Goal: Task Accomplishment & Management: Complete application form

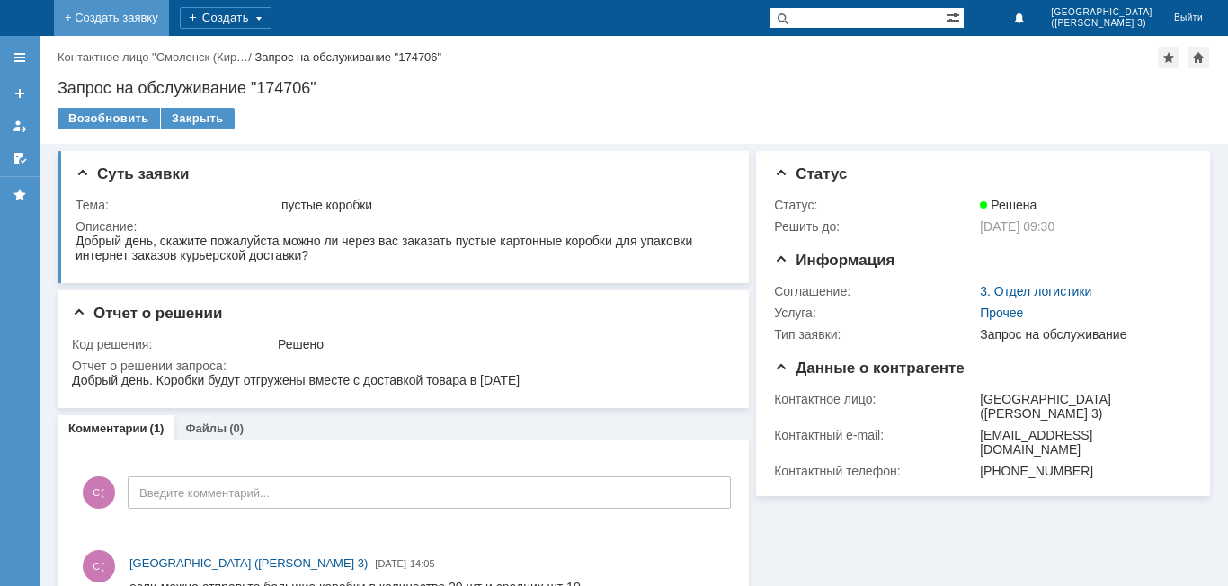
click at [169, 20] on link "+ Создать заявку" at bounding box center [111, 18] width 115 height 36
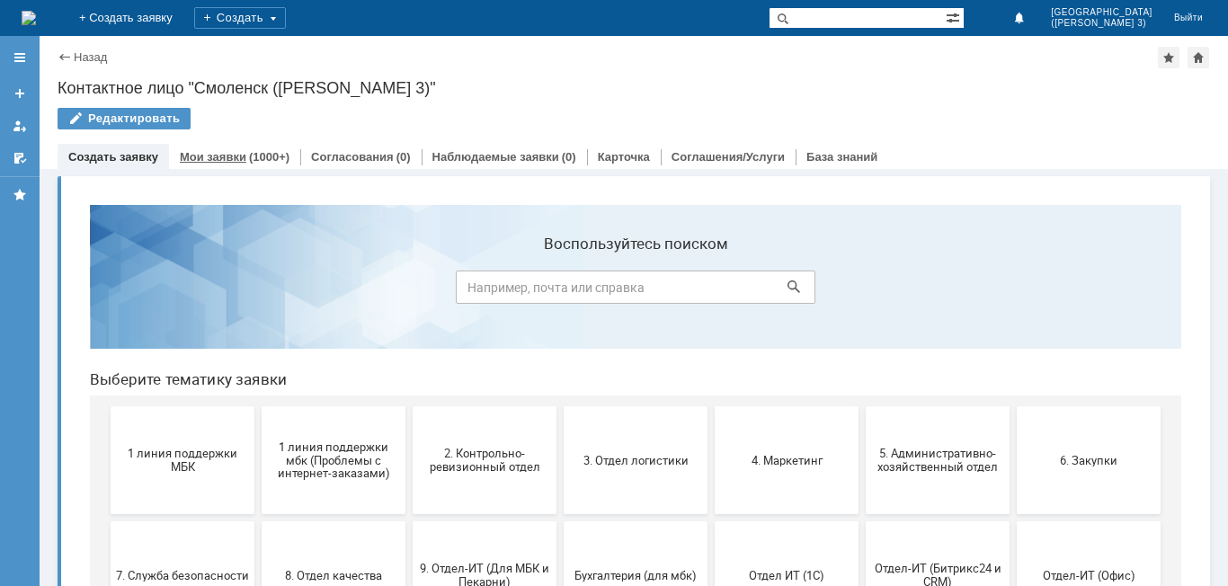
click at [233, 160] on link "Мои заявки" at bounding box center [213, 156] width 67 height 13
click at [215, 438] on button "1 линия поддержки МБК" at bounding box center [183, 460] width 144 height 108
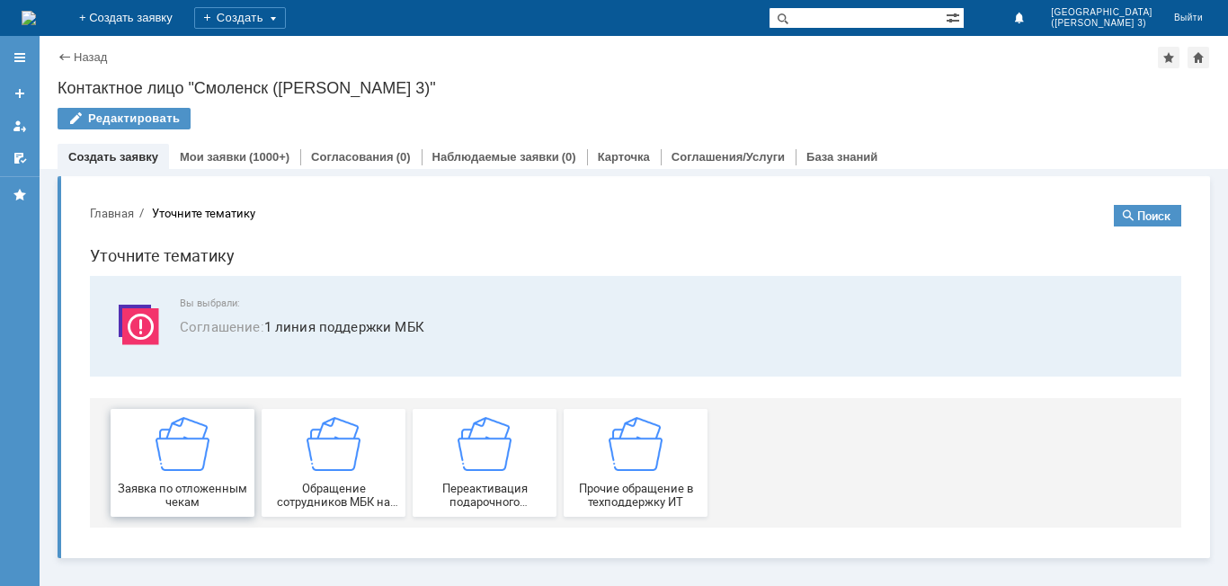
click at [238, 436] on div "Заявка по отложенным чекам" at bounding box center [182, 463] width 133 height 92
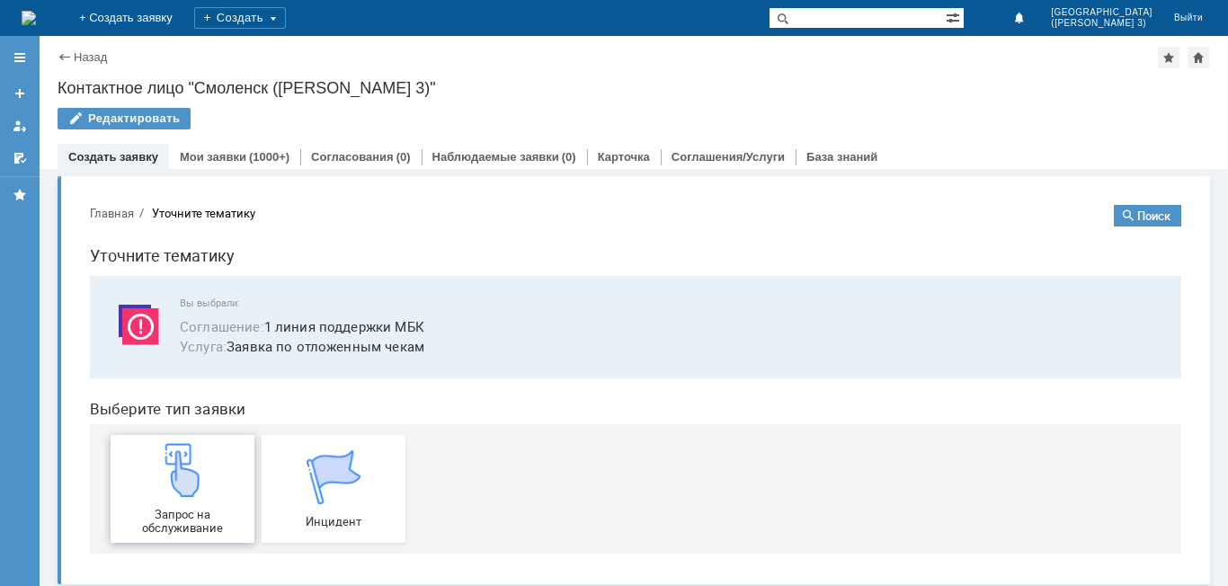
click at [235, 447] on div "Запрос на обслуживание" at bounding box center [182, 489] width 133 height 92
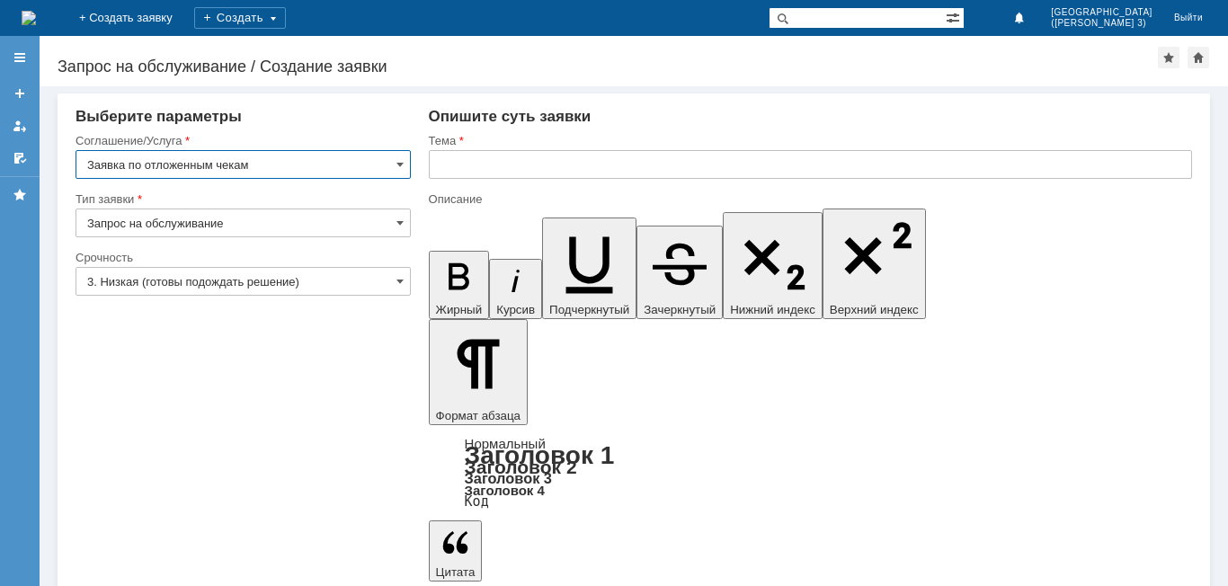
click at [384, 279] on input "3. Низкая (готовы подождать решение)" at bounding box center [243, 281] width 335 height 29
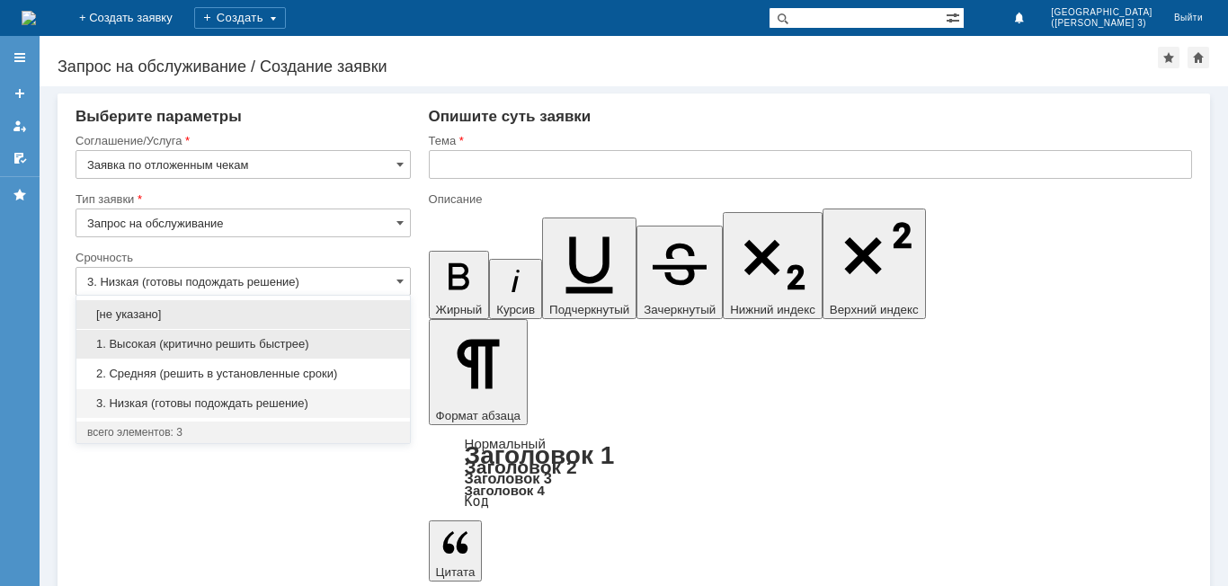
click at [188, 339] on span "1. Высокая (критично решить быстрее)" at bounding box center [243, 344] width 312 height 14
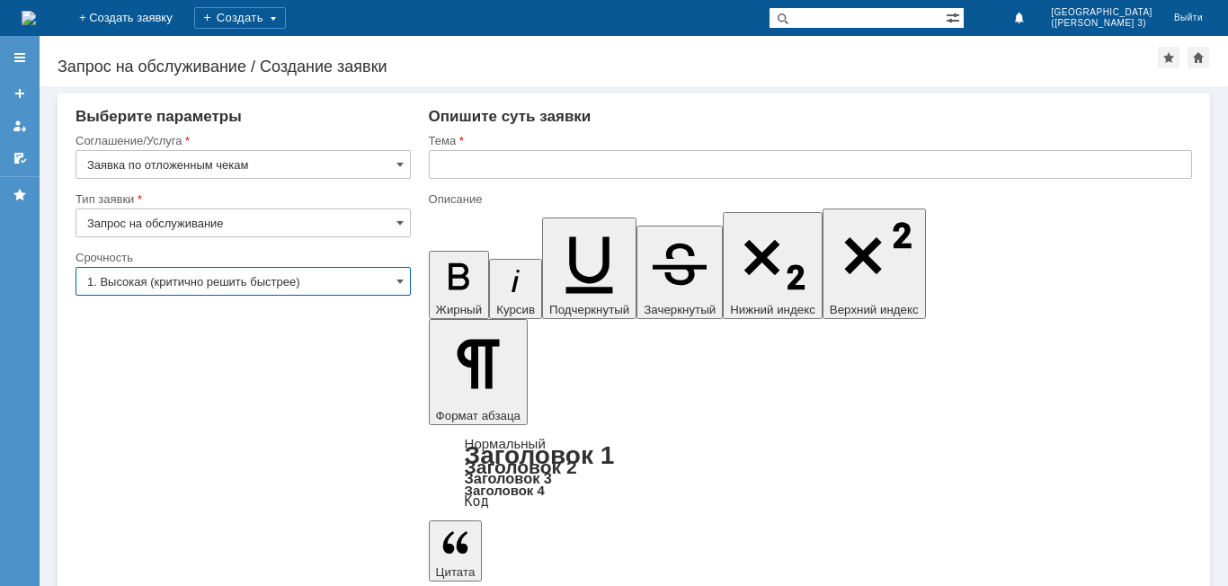
type input "1. Высокая (критично решить быстрее)"
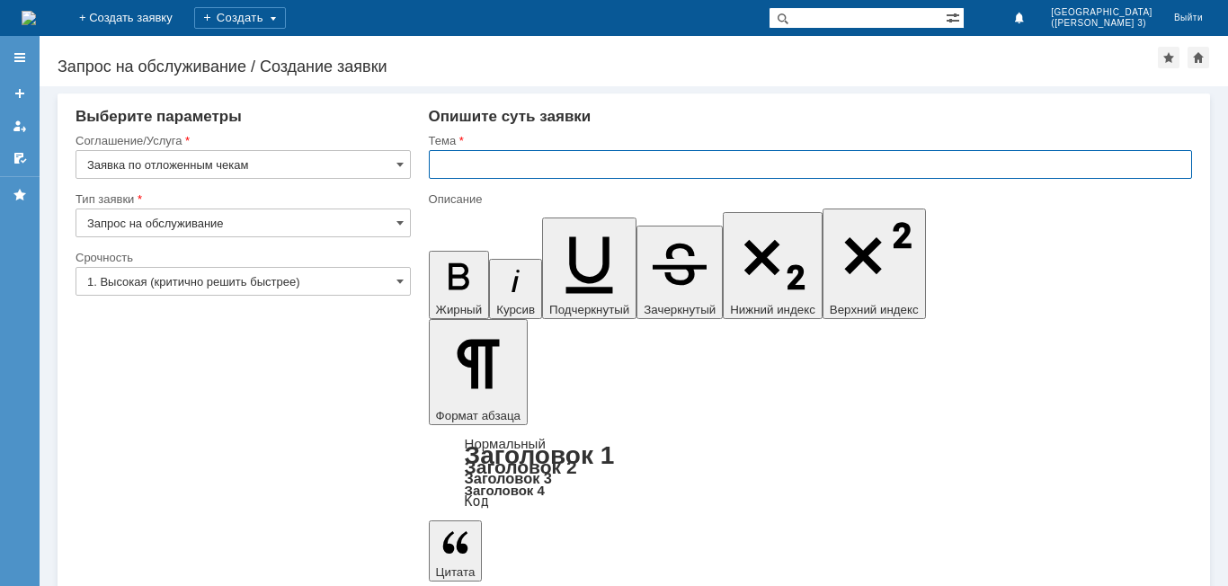
click at [441, 165] on input "text" at bounding box center [810, 164] width 763 height 29
type input "отложенные чеки"
